Goal: Complete application form

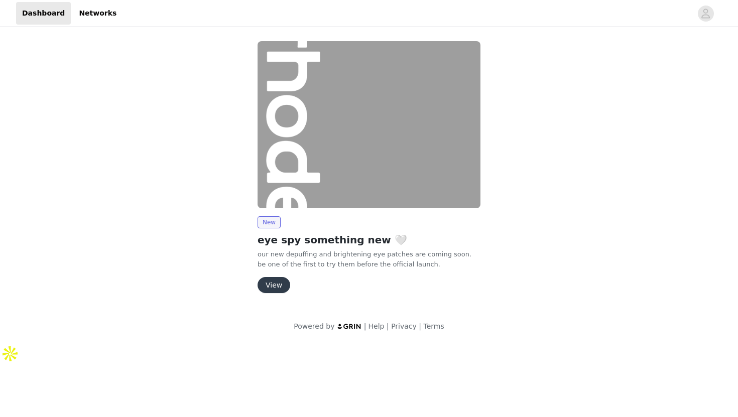
click at [279, 277] on button "View" at bounding box center [273, 285] width 33 height 16
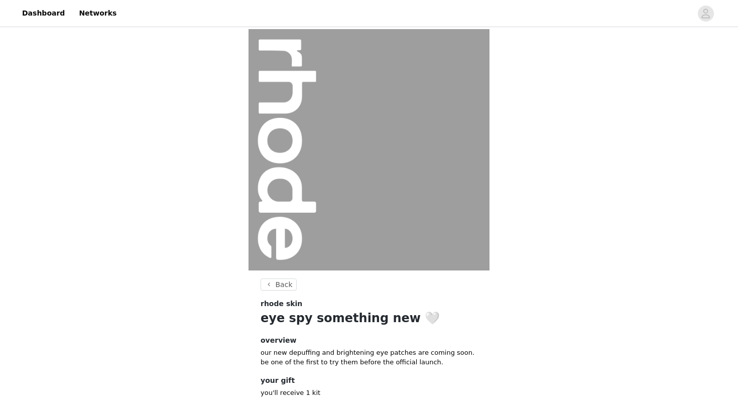
scroll to position [49, 0]
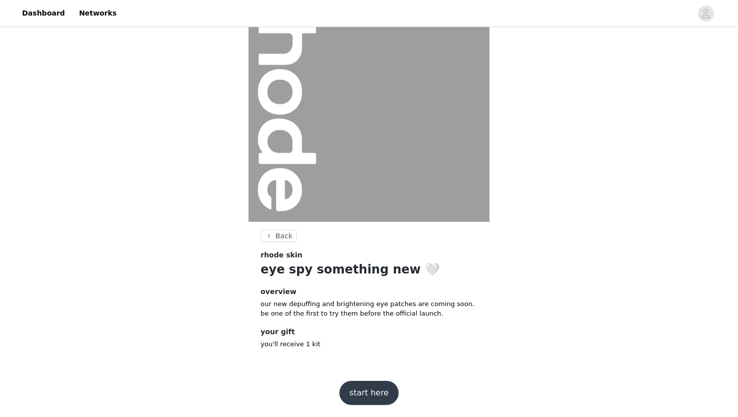
click at [354, 395] on button "start here" at bounding box center [368, 393] width 59 height 24
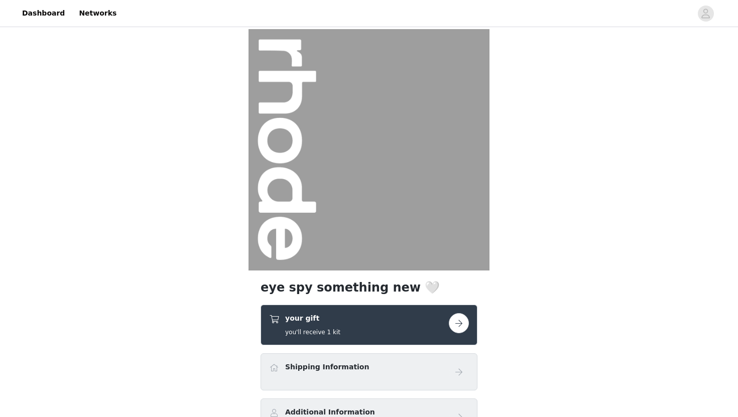
scroll to position [103, 0]
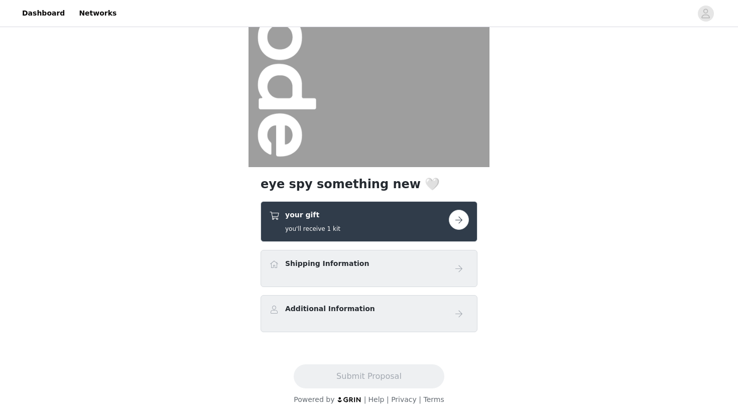
click at [462, 218] on button "button" at bounding box center [459, 220] width 20 height 20
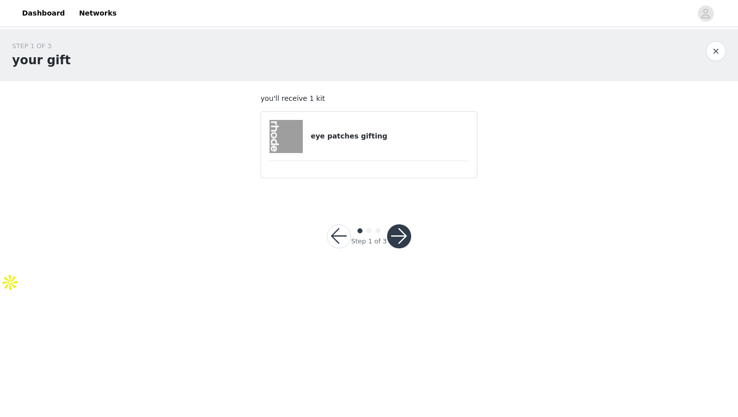
click at [390, 229] on button "button" at bounding box center [399, 236] width 24 height 24
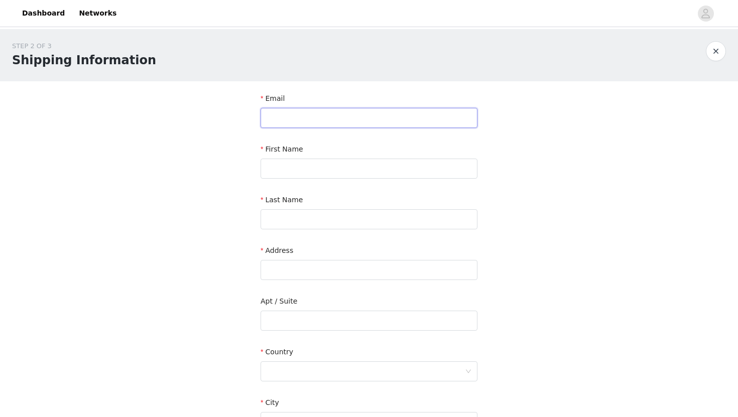
click at [313, 116] on input "text" at bounding box center [368, 118] width 217 height 20
type input "a"
type input "[PERSON_NAME][EMAIL_ADDRESS][DOMAIN_NAME]"
click at [327, 159] on input "text" at bounding box center [368, 169] width 217 height 20
type input "[PERSON_NAME]"
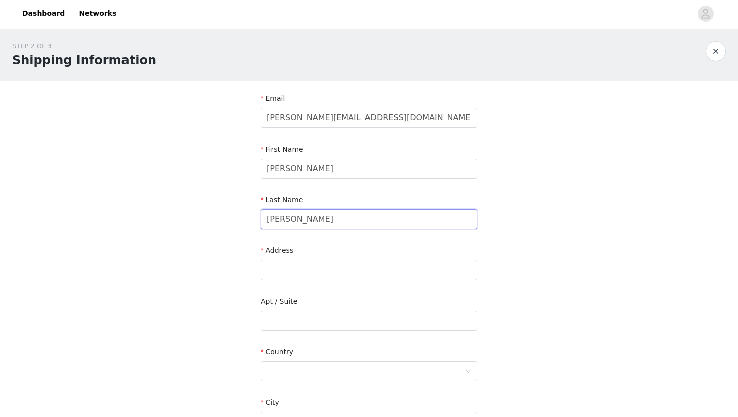
type input "[PERSON_NAME]"
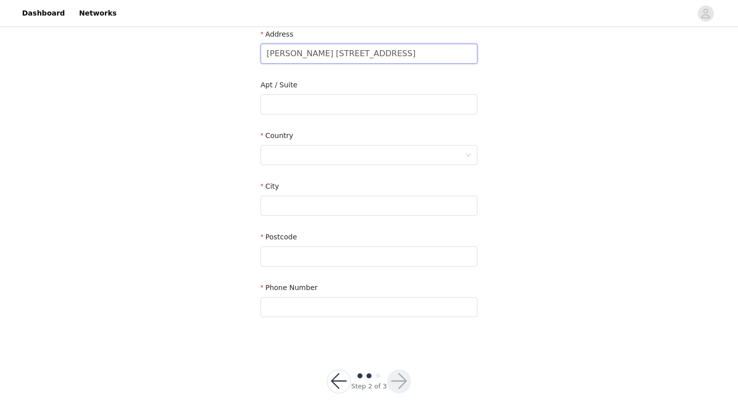
drag, startPoint x: 302, startPoint y: 53, endPoint x: 249, endPoint y: 52, distance: 52.7
click at [249, 52] on section "Email [PERSON_NAME][EMAIL_ADDRESS][DOMAIN_NAME] First Name [PERSON_NAME] Last N…" at bounding box center [368, 105] width 241 height 480
drag, startPoint x: 358, startPoint y: 53, endPoint x: 337, endPoint y: 52, distance: 21.1
click at [337, 52] on input "[STREET_ADDRESS]" at bounding box center [368, 54] width 217 height 20
type input "[STREET_ADDRESS]"
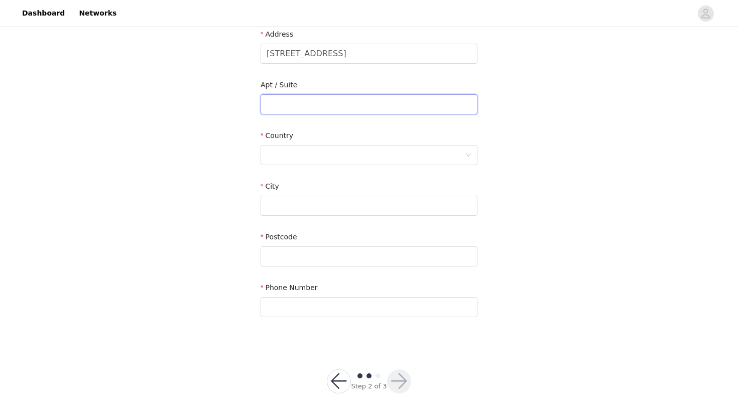
click at [315, 103] on input "text" at bounding box center [368, 104] width 217 height 20
paste input "Apt 10"
type input "Apt 10"
click at [375, 54] on input "[STREET_ADDRESS]" at bounding box center [368, 54] width 217 height 20
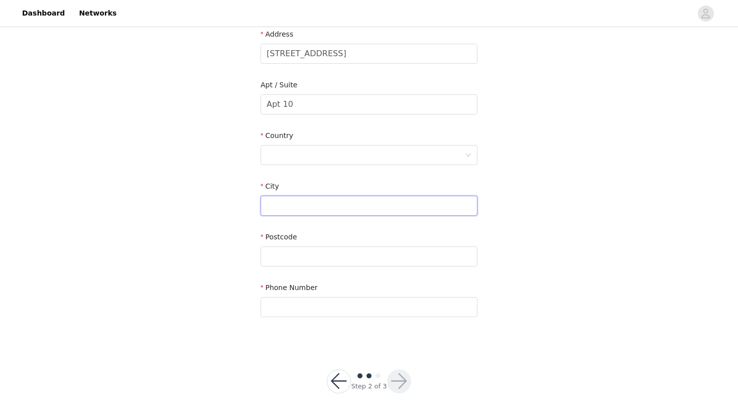
click at [313, 196] on input "text" at bounding box center [368, 206] width 217 height 20
paste input "b"
type input "b"
click at [383, 53] on input "[STREET_ADDRESS]" at bounding box center [368, 54] width 217 height 20
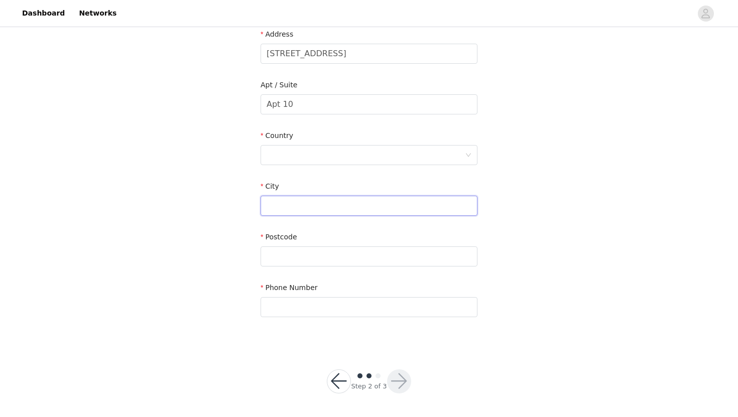
click at [295, 206] on input "text" at bounding box center [368, 206] width 217 height 20
paste input "Hoboken"
type input "Hoboken"
click at [307, 154] on div at bounding box center [365, 155] width 198 height 19
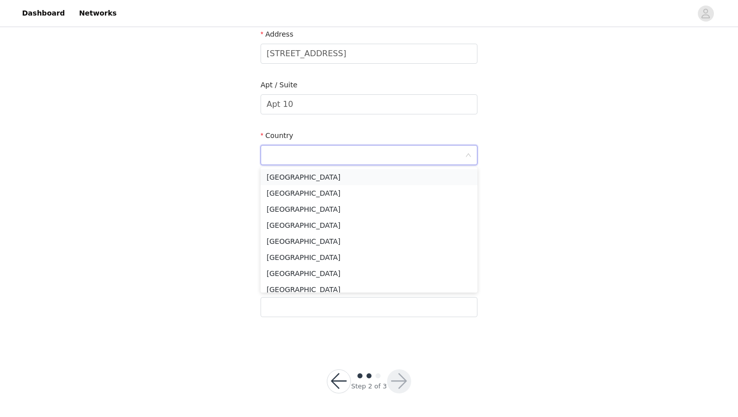
click at [304, 173] on li "[GEOGRAPHIC_DATA]" at bounding box center [368, 177] width 217 height 16
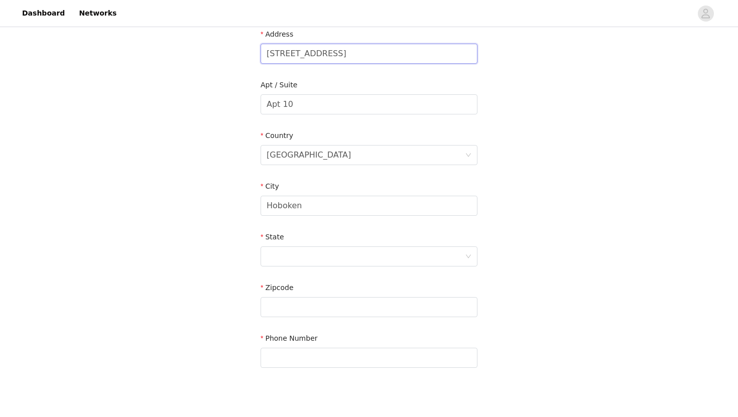
drag, startPoint x: 443, startPoint y: 57, endPoint x: 413, endPoint y: 54, distance: 29.3
click at [413, 54] on input "[STREET_ADDRESS]" at bounding box center [368, 54] width 217 height 20
click at [298, 307] on input "text" at bounding box center [368, 307] width 217 height 20
paste input "07030"
type input "07030"
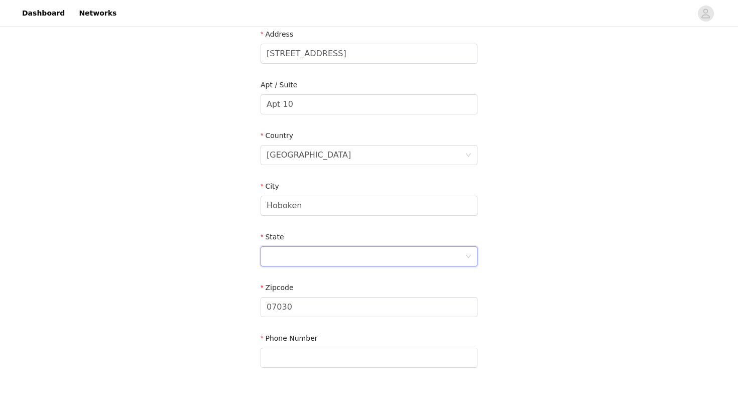
click at [298, 255] on div at bounding box center [365, 256] width 198 height 19
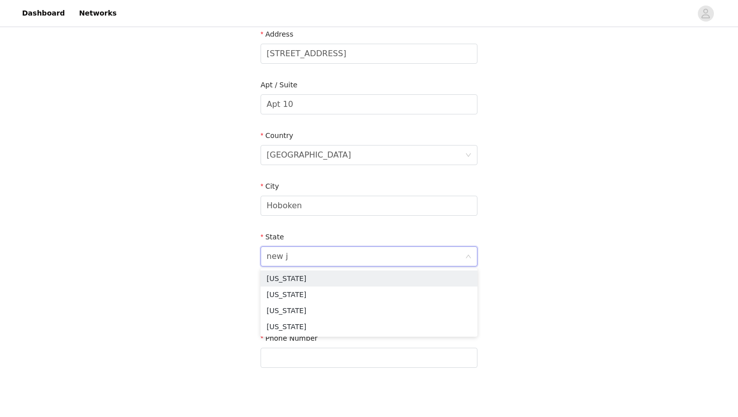
type input "new je"
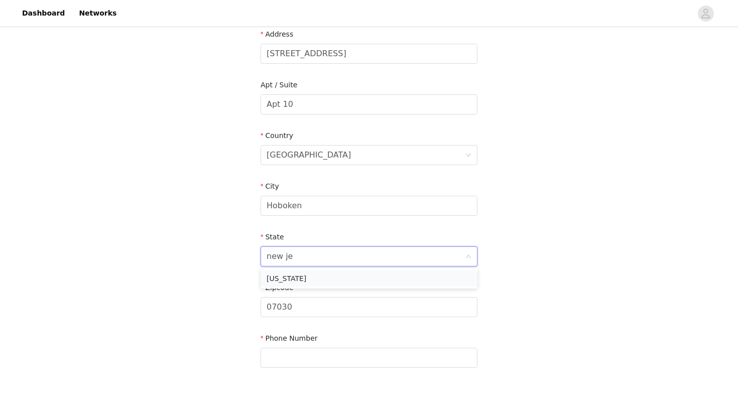
click at [305, 271] on li "[US_STATE]" at bounding box center [368, 278] width 217 height 16
drag, startPoint x: 447, startPoint y: 51, endPoint x: 330, endPoint y: 55, distance: 116.5
click at [330, 55] on input "[STREET_ADDRESS]" at bounding box center [368, 54] width 217 height 20
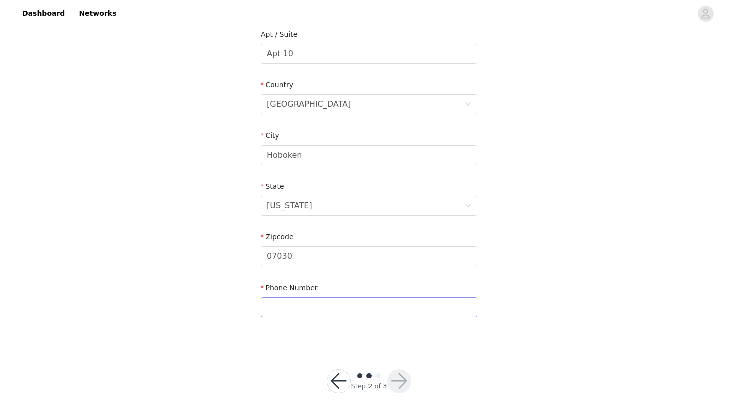
type input "[STREET_ADDRESS]"
click at [292, 308] on input "text" at bounding box center [368, 307] width 217 height 20
type input "[PHONE_NUMBER]"
click at [398, 383] on button "button" at bounding box center [399, 381] width 24 height 24
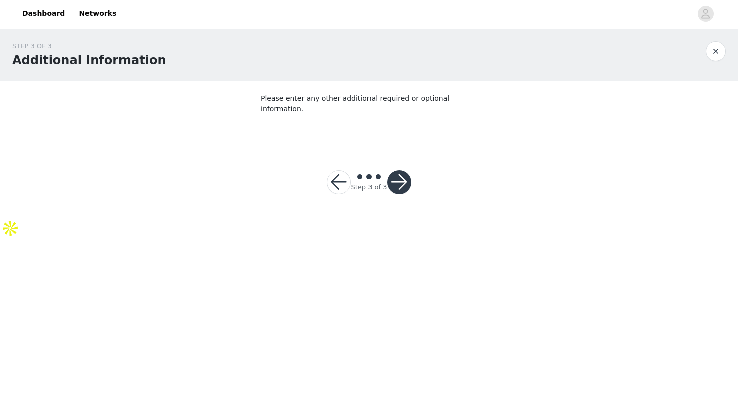
click at [401, 170] on button "button" at bounding box center [399, 182] width 24 height 24
